Goal: Information Seeking & Learning: Learn about a topic

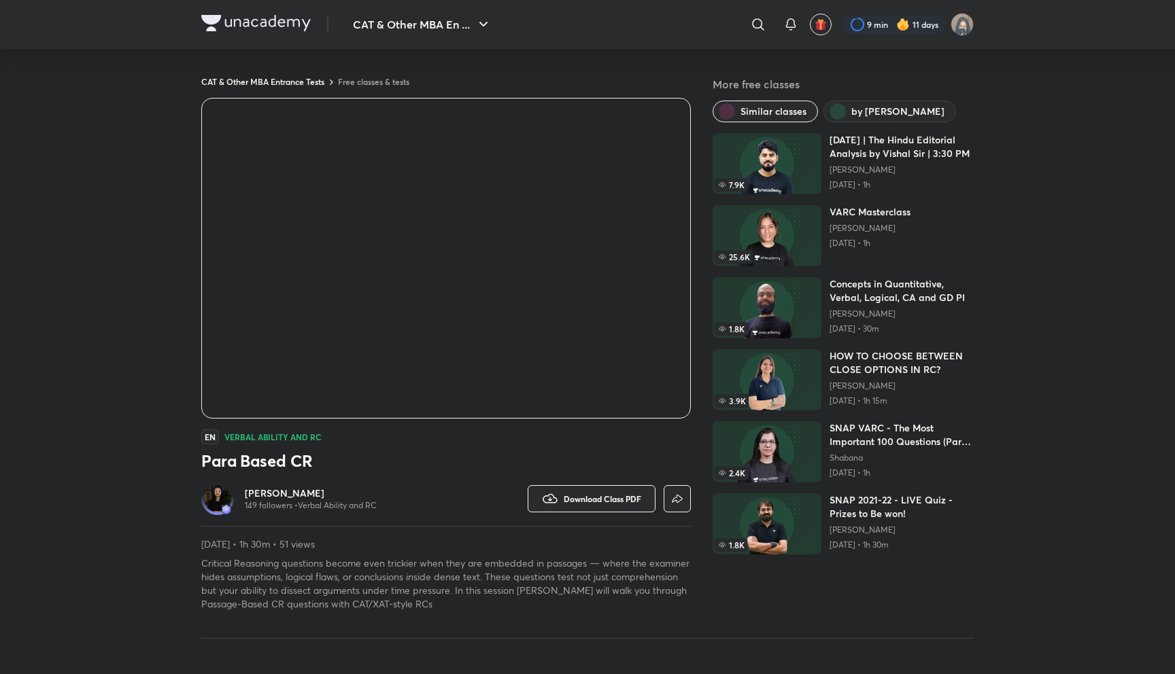
click at [399, 486] on div "Alpa Sharma 149 followers • Verbal Ability and RC" at bounding box center [323, 499] width 245 height 33
click at [400, 486] on div "Alpa Sharma 149 followers • Verbal Ability and RC" at bounding box center [323, 499] width 245 height 33
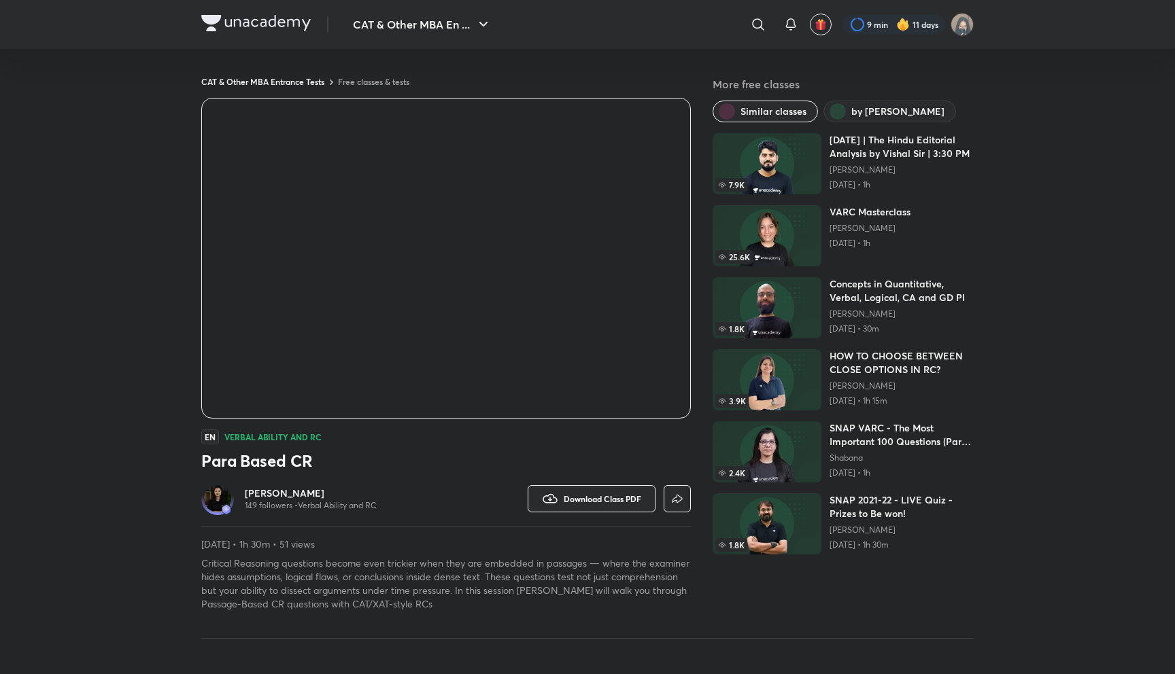
click at [400, 486] on div "Alpa Sharma 149 followers • Verbal Ability and RC" at bounding box center [323, 499] width 245 height 33
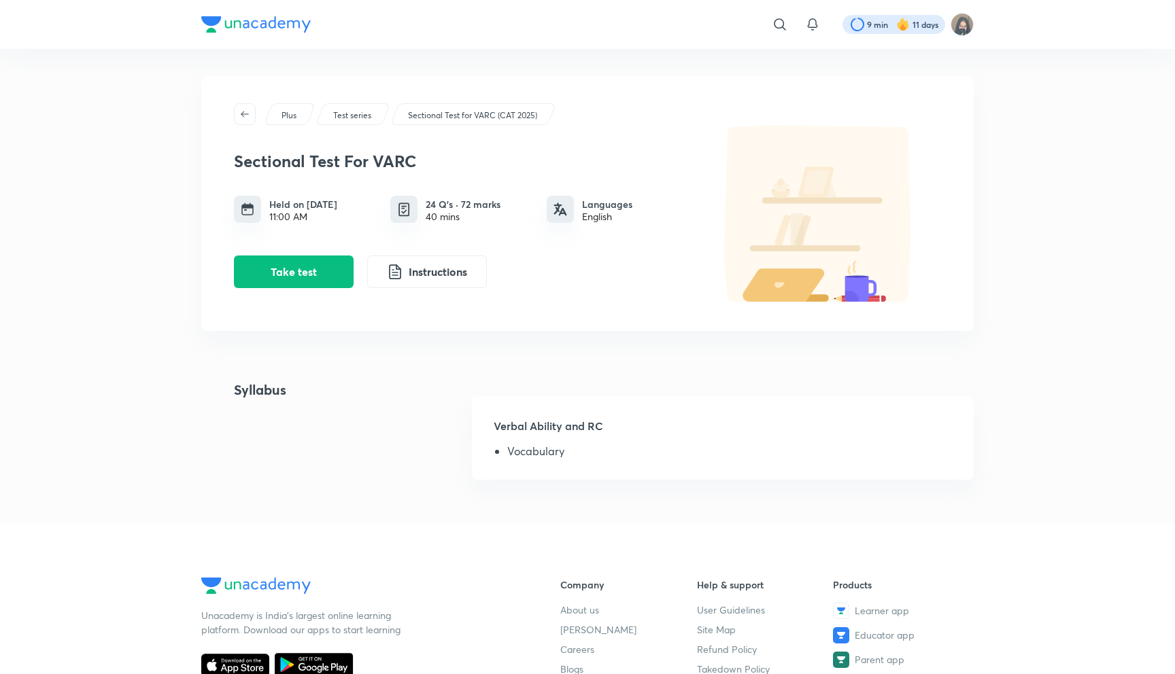
click at [917, 30] on div at bounding box center [893, 24] width 103 height 19
